Goal: Transaction & Acquisition: Purchase product/service

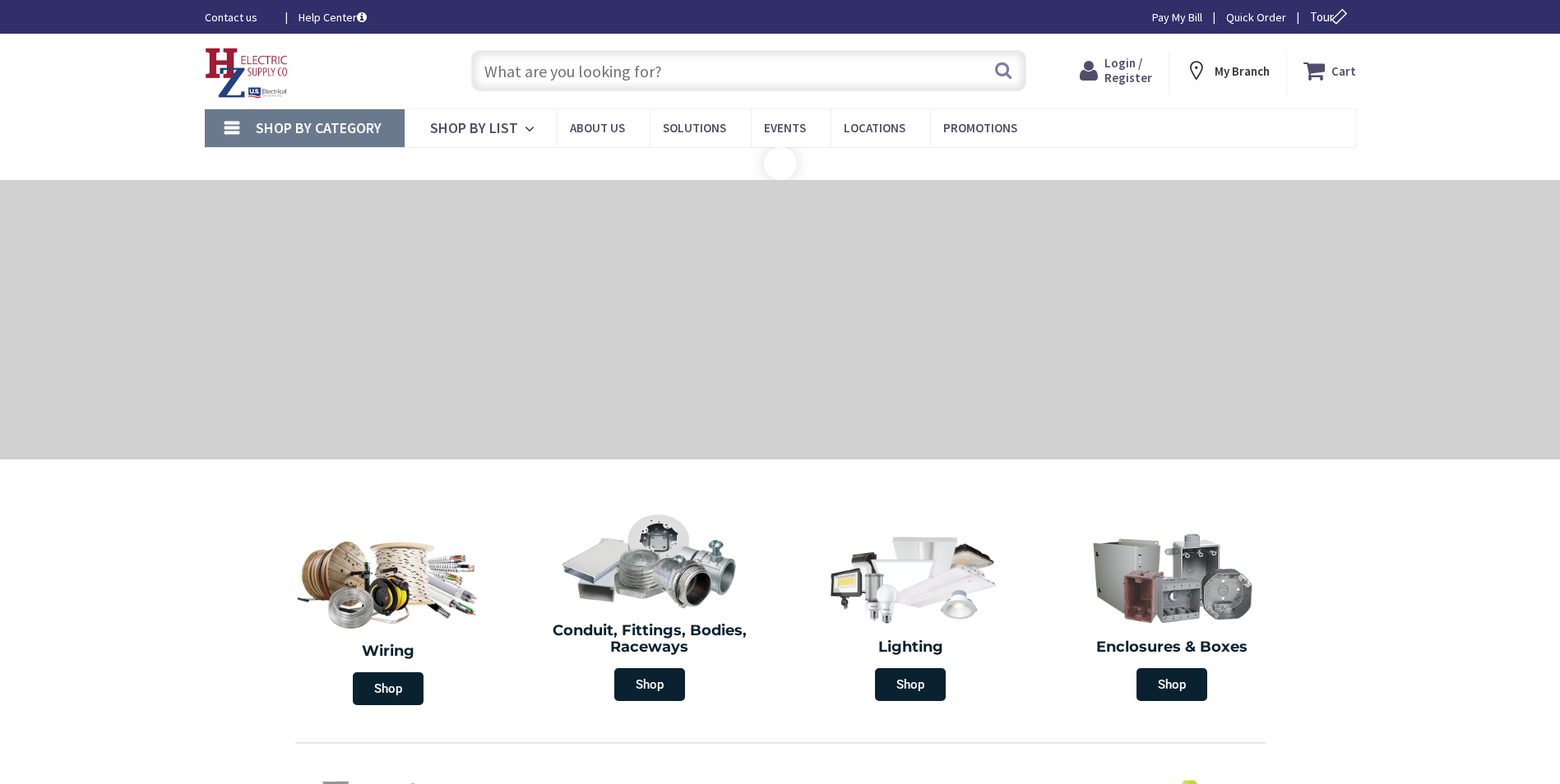
click at [859, 67] on input "text" at bounding box center [749, 70] width 555 height 41
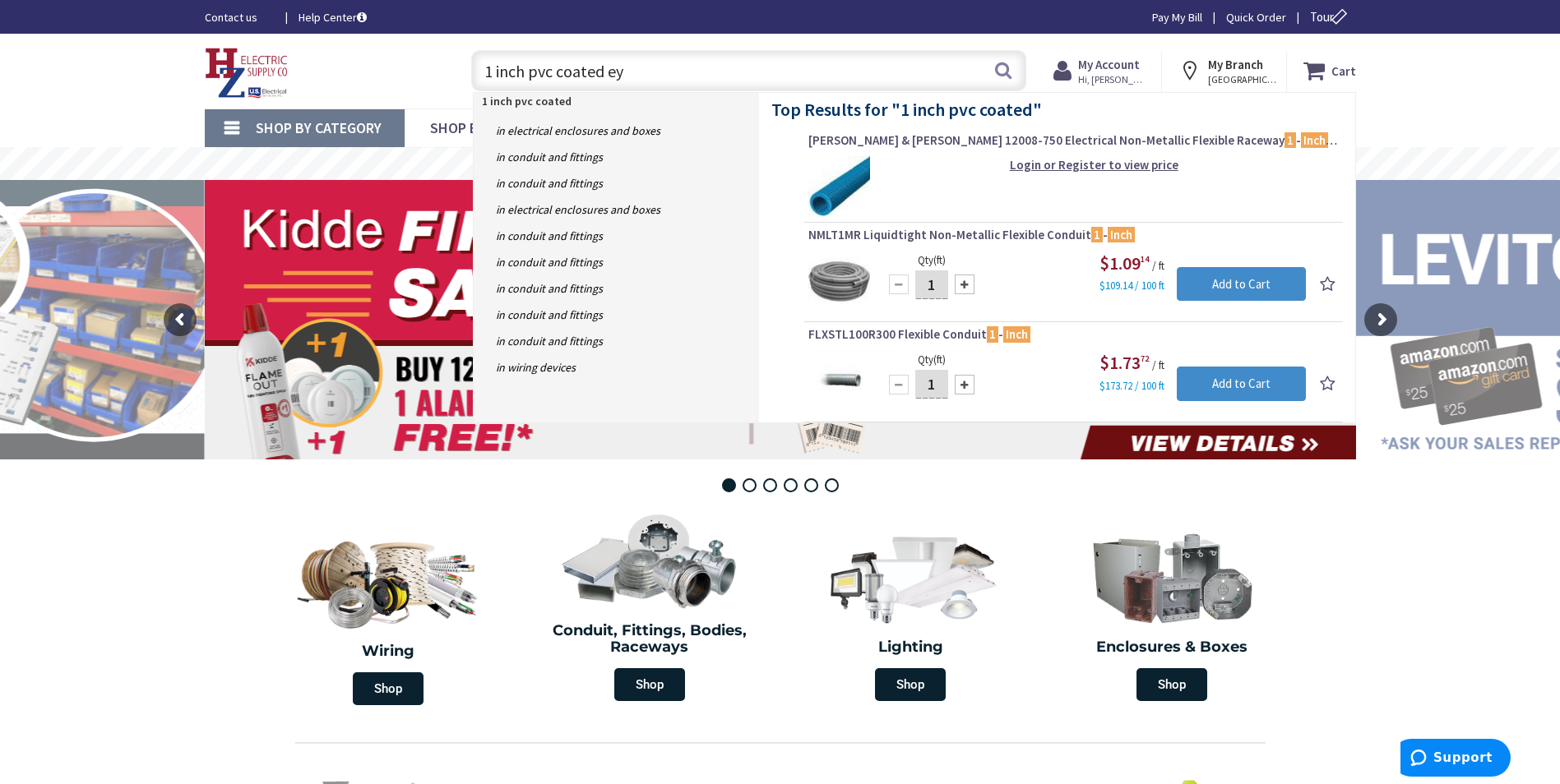
type input "1 inch pvc coated eys"
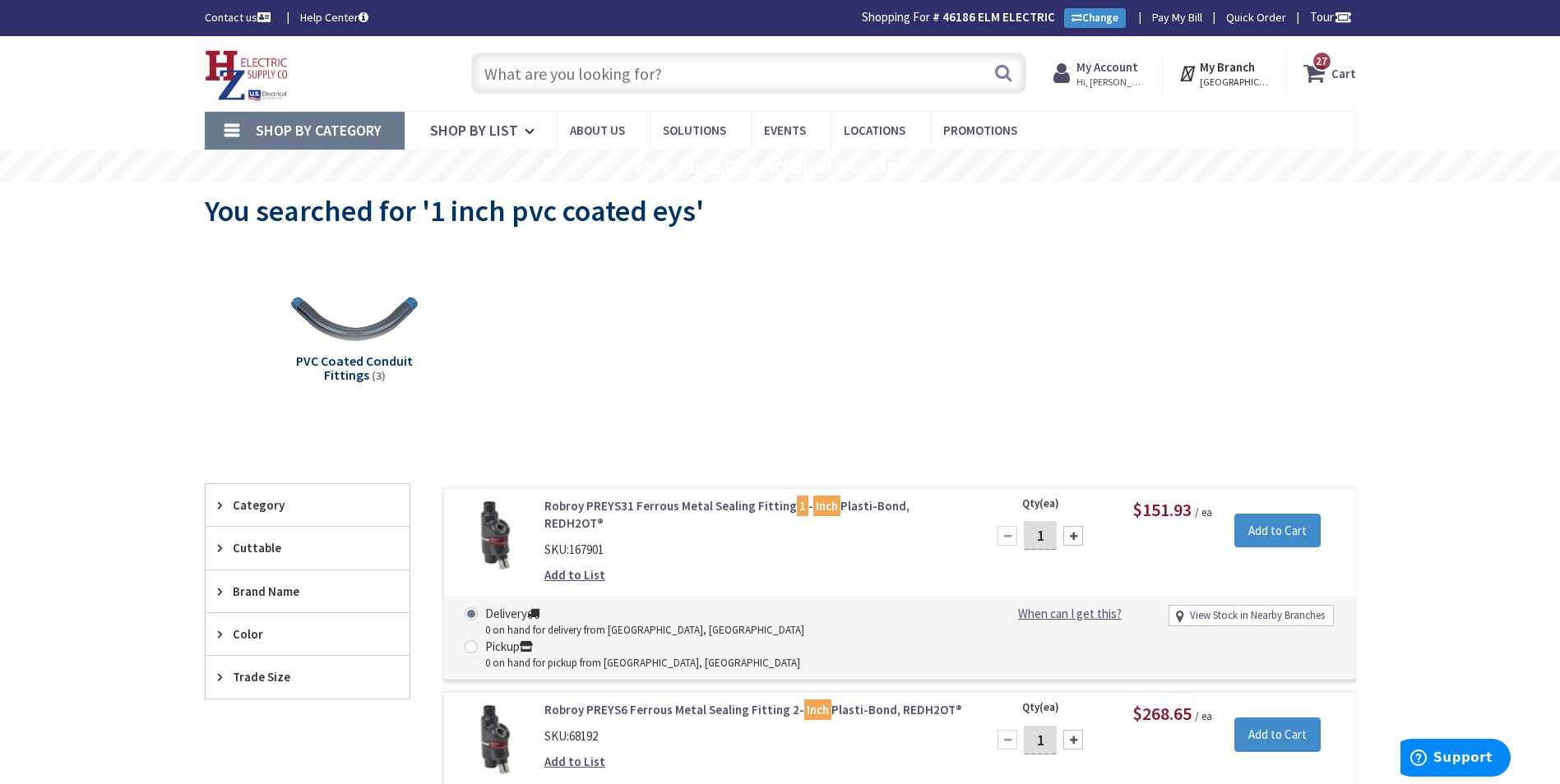
click at [603, 82] on input "text" at bounding box center [749, 73] width 555 height 41
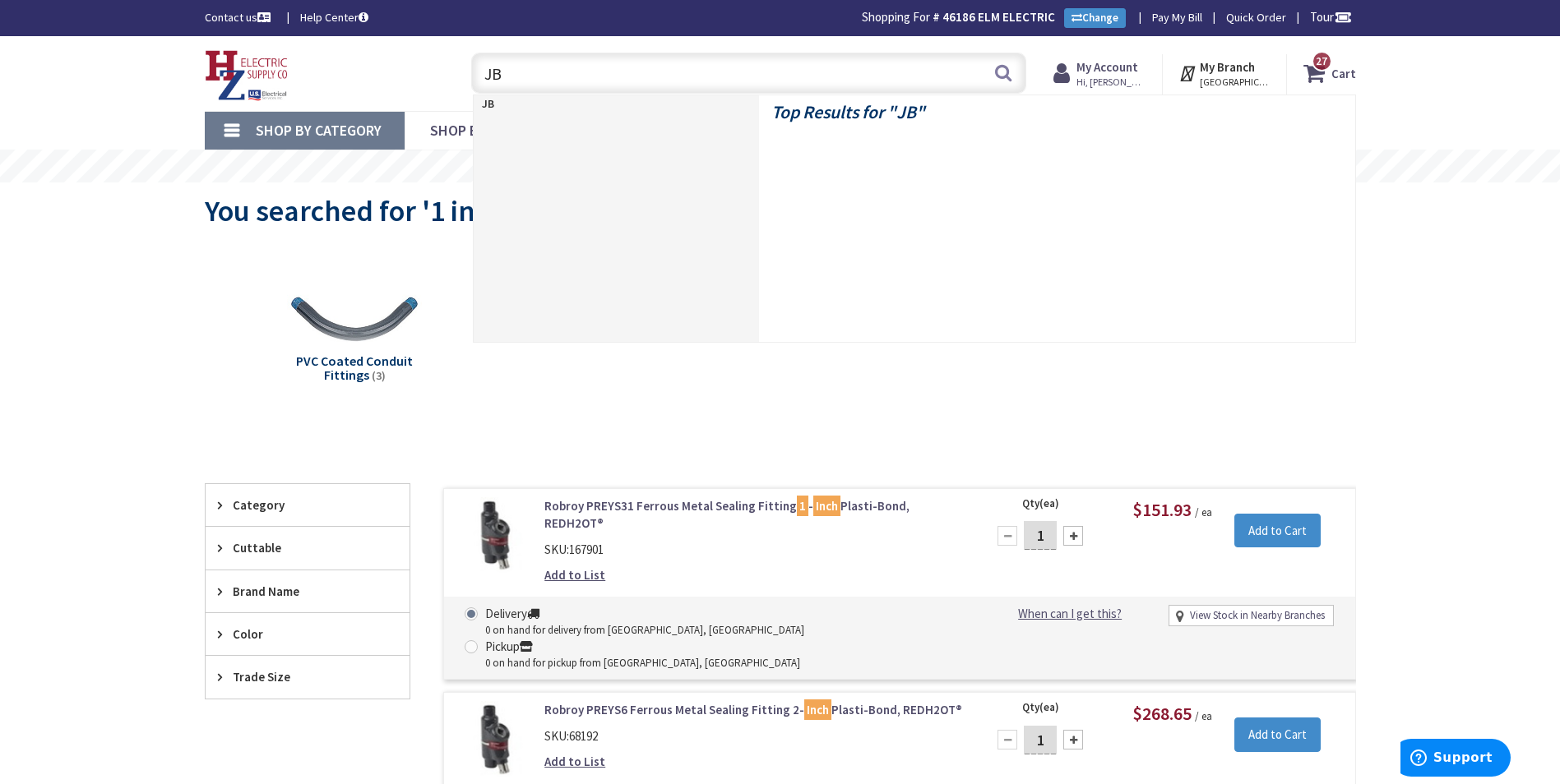
type input "J"
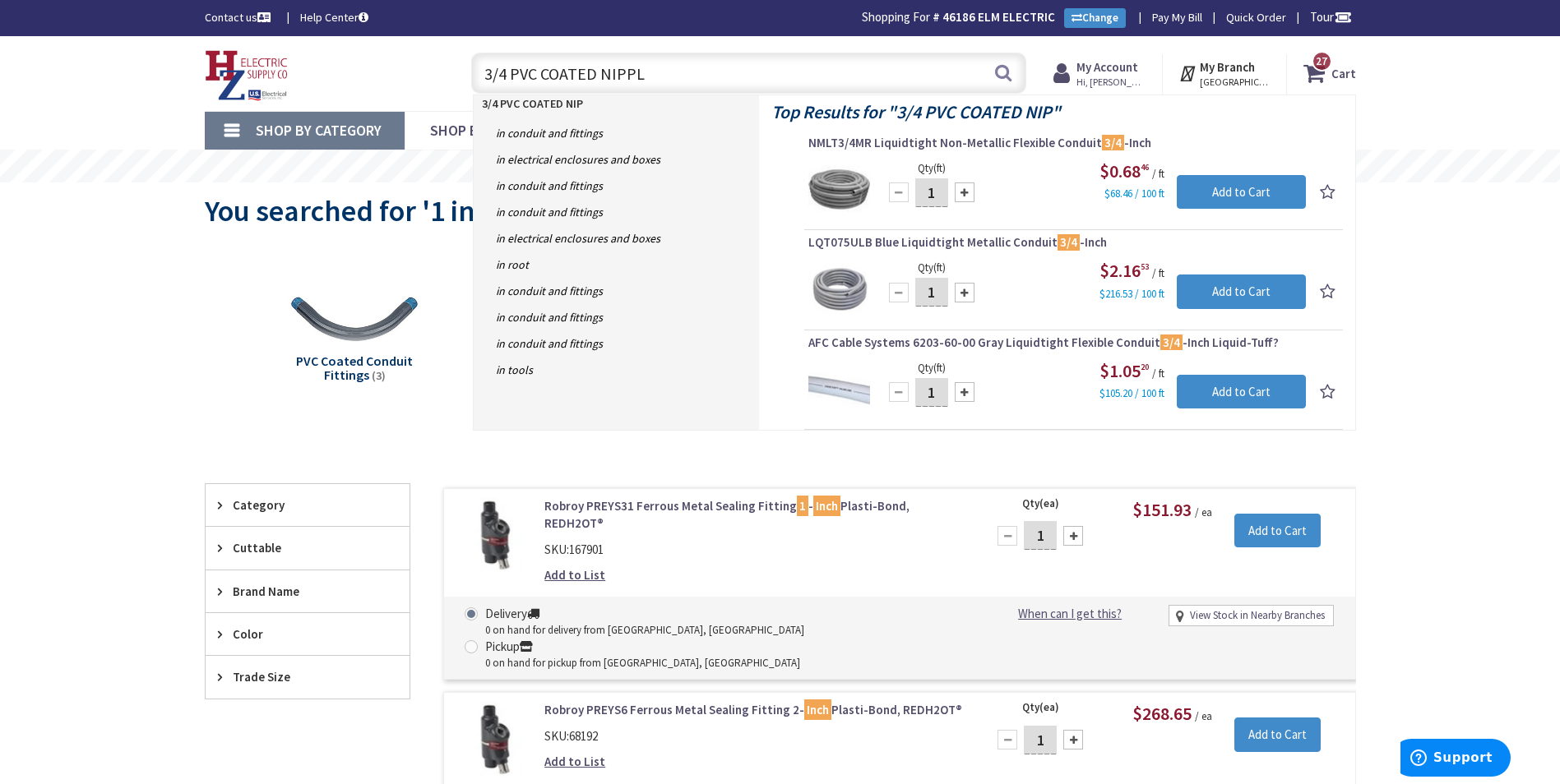
type input "3/4 PVC COATED NIPPLE"
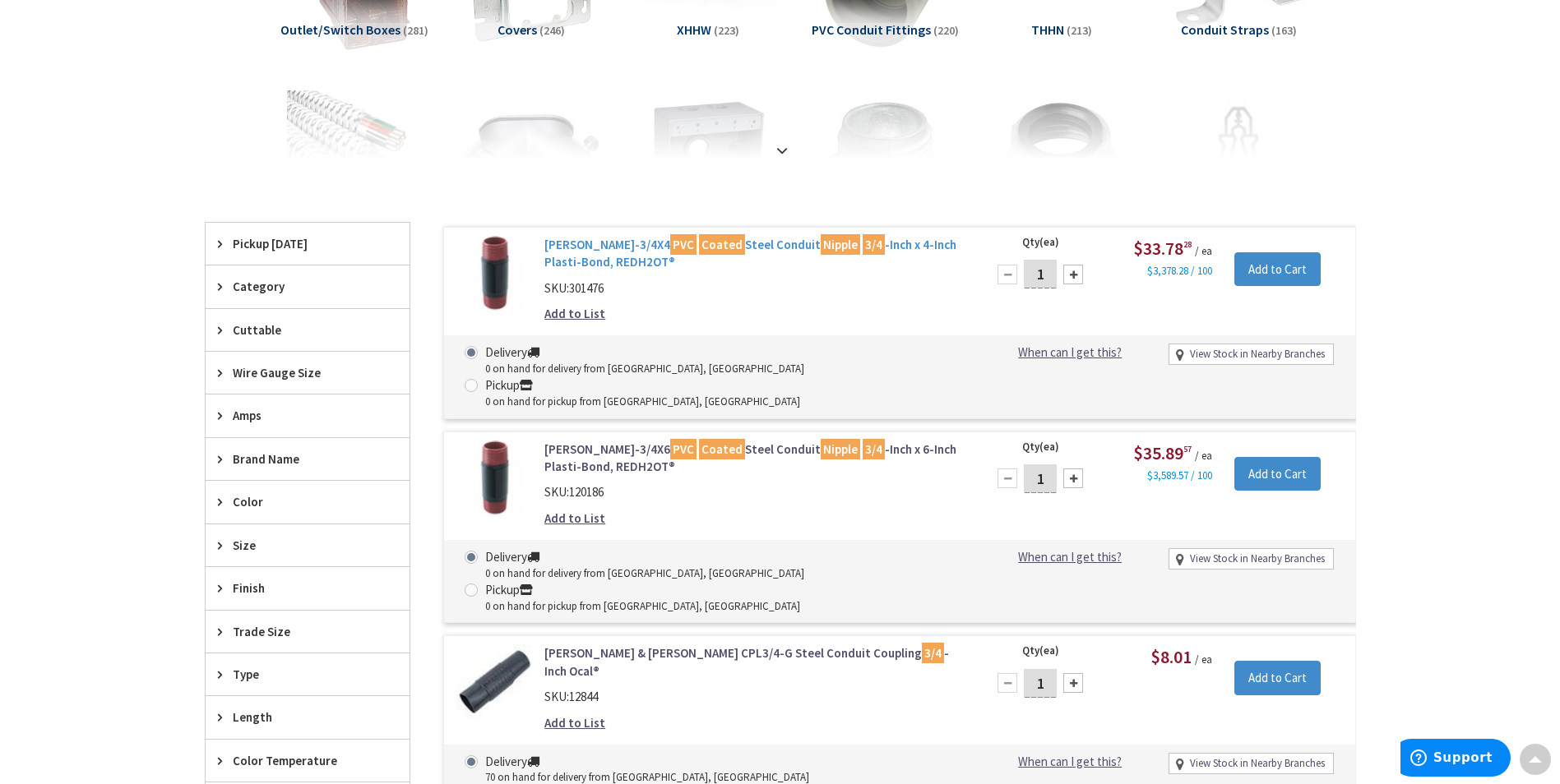
scroll to position [331, 0]
